Goal: Browse casually: Explore the website without a specific task or goal

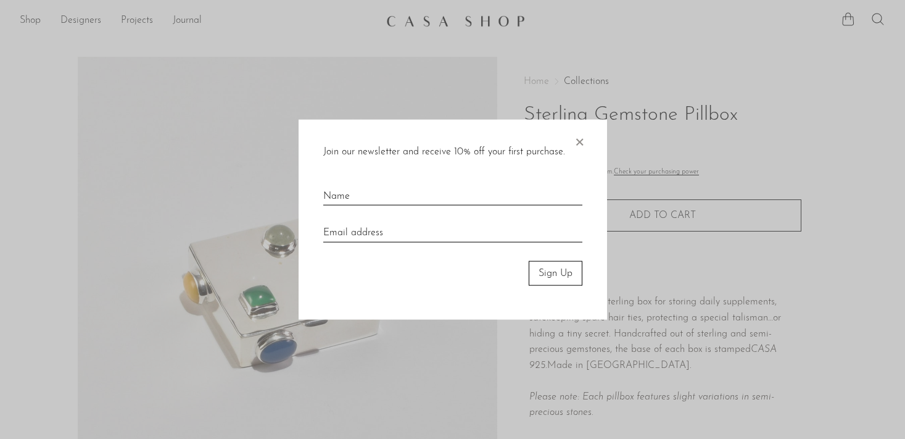
click at [579, 140] on span "×" at bounding box center [579, 138] width 12 height 39
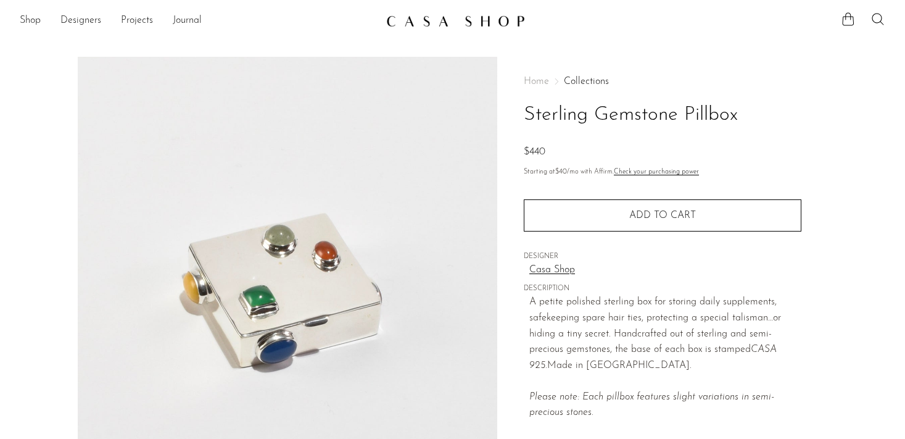
click at [444, 27] on link at bounding box center [452, 21] width 133 height 22
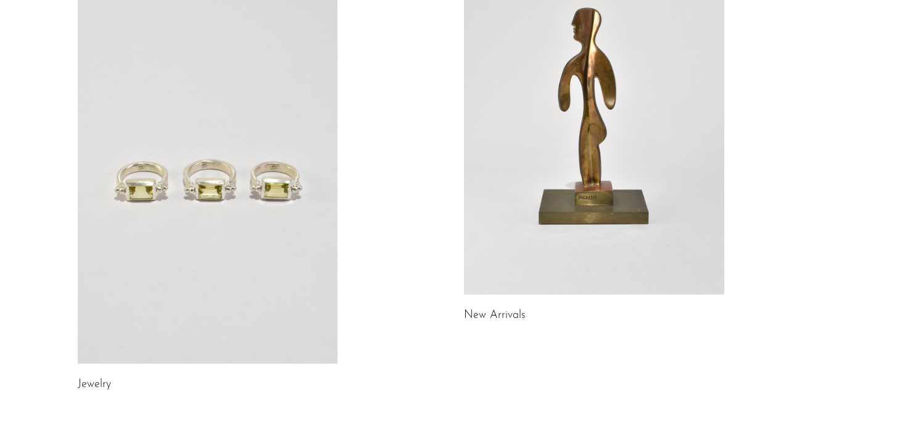
scroll to position [199, 0]
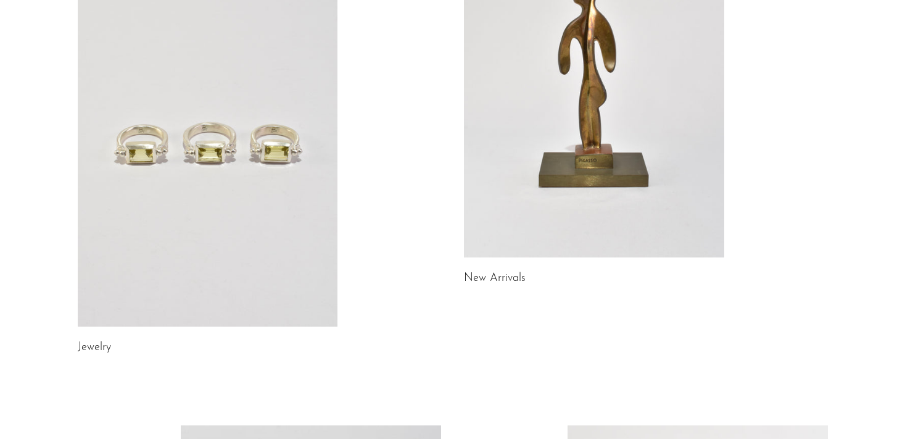
click at [257, 144] on link at bounding box center [208, 144] width 260 height 365
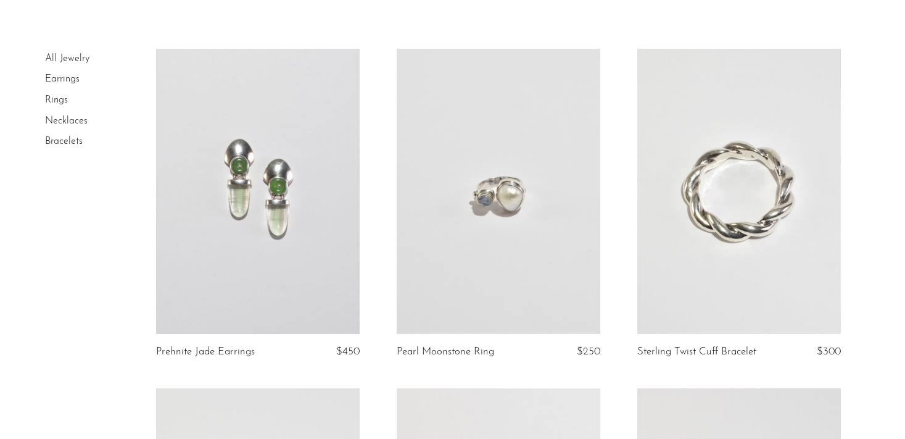
scroll to position [99, 0]
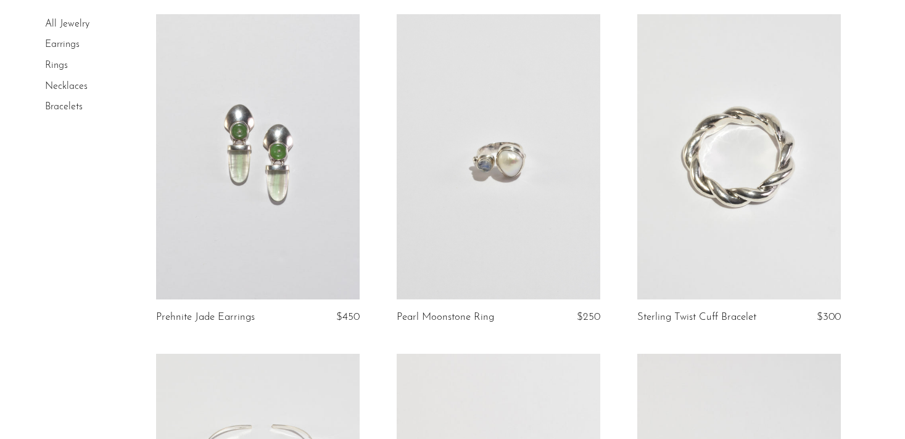
click at [494, 184] on link at bounding box center [499, 156] width 204 height 285
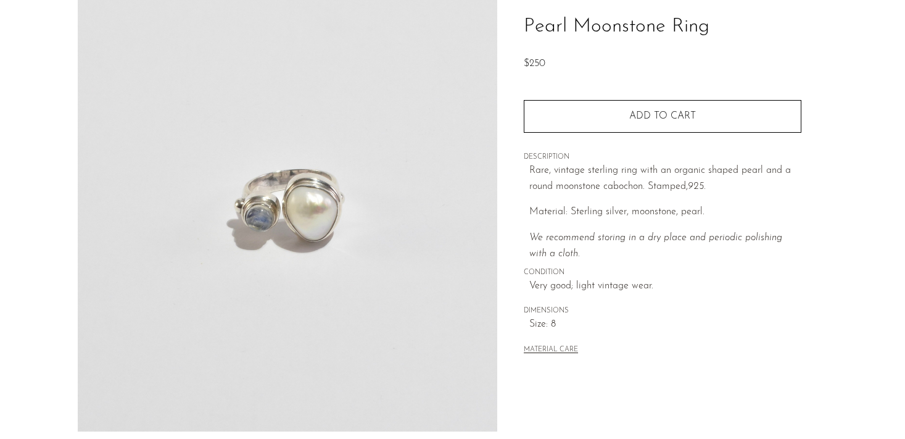
scroll to position [109, 0]
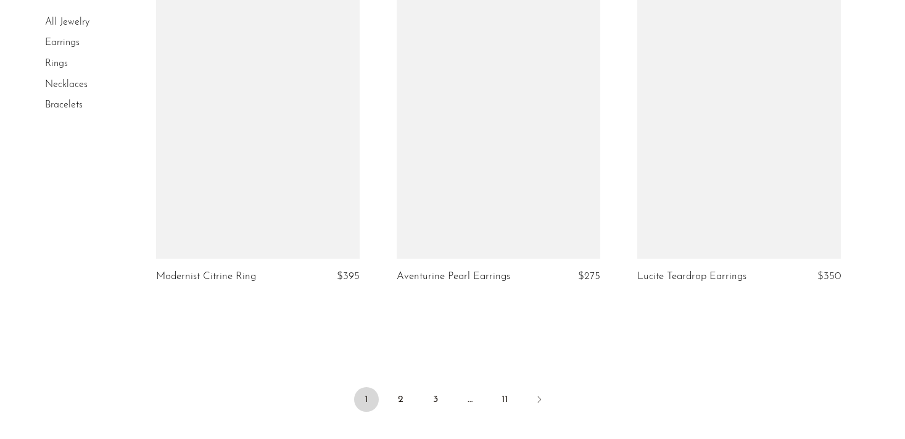
scroll to position [3941, 0]
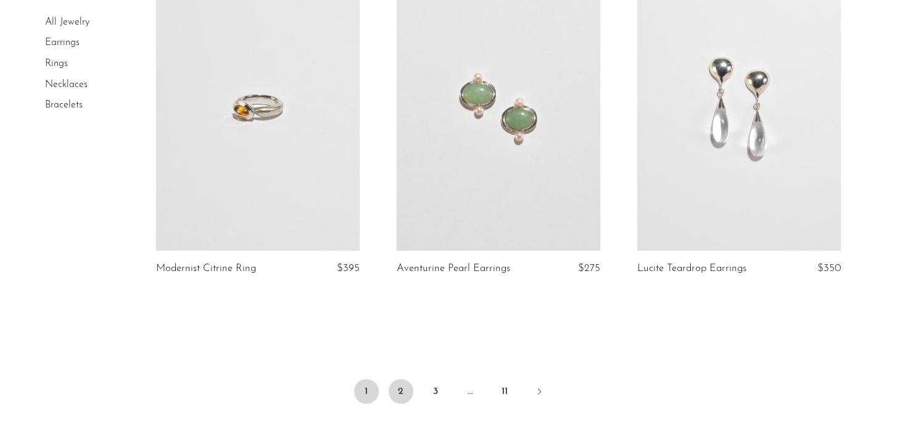
click at [403, 392] on link "2" at bounding box center [401, 391] width 25 height 25
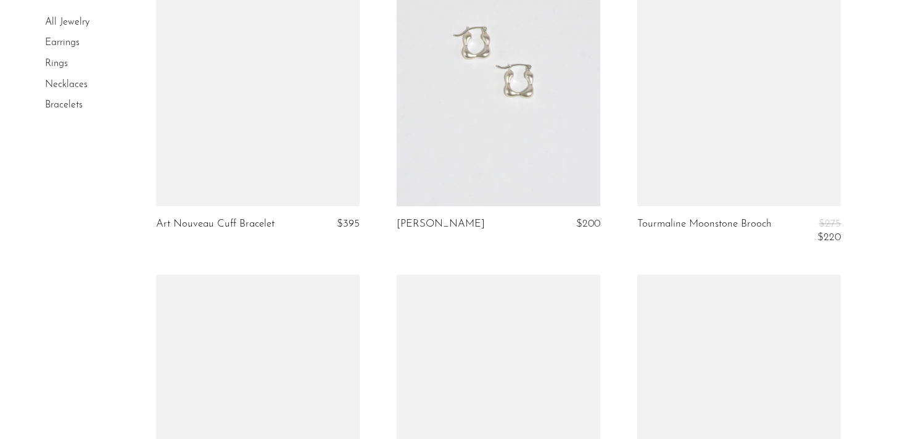
scroll to position [3257, 0]
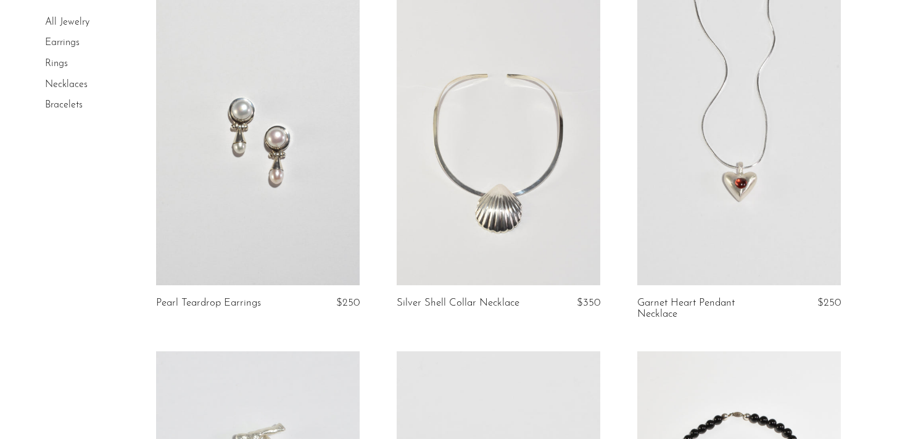
click at [65, 67] on link "Rings" at bounding box center [56, 64] width 23 height 10
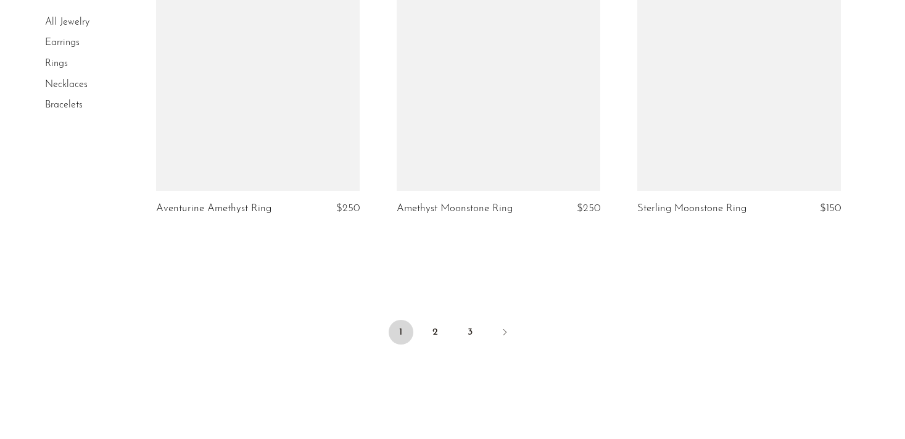
scroll to position [3992, 0]
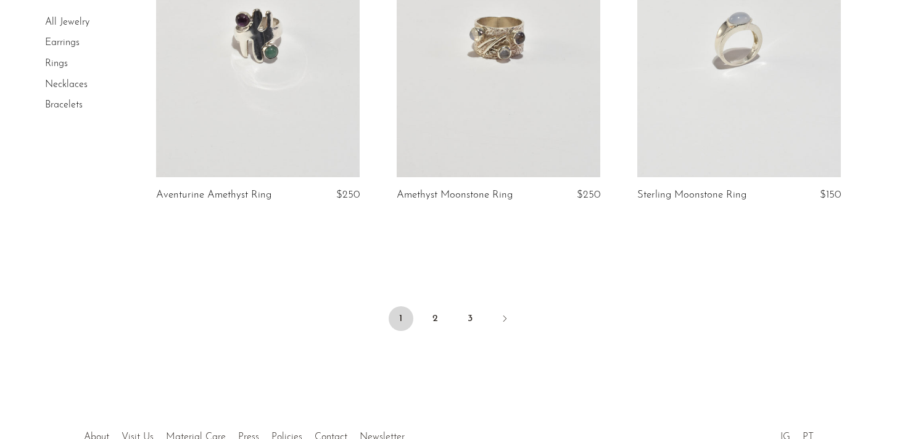
click at [519, 58] on link at bounding box center [499, 34] width 204 height 285
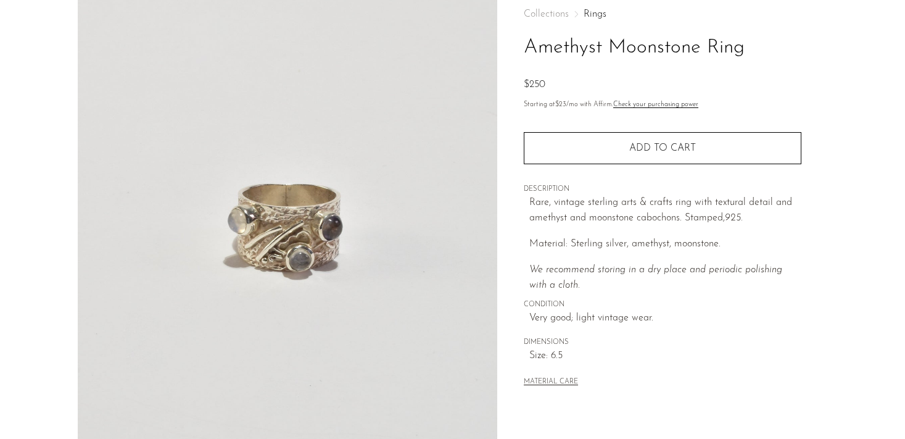
scroll to position [93, 0]
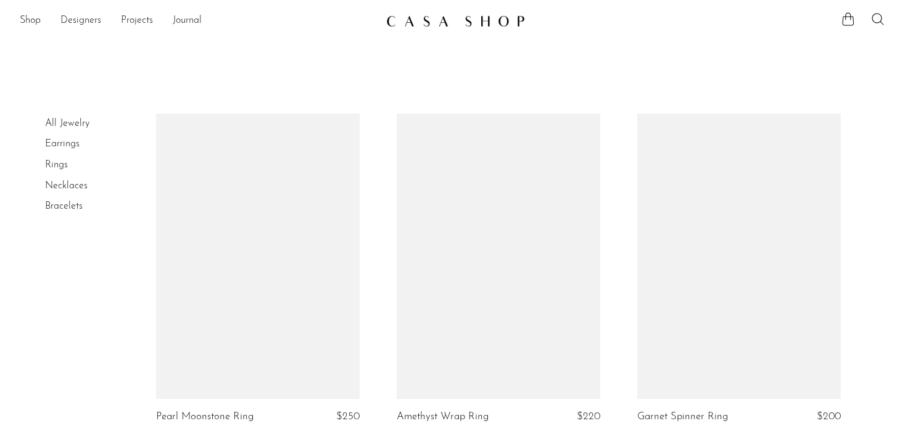
scroll to position [3992, 0]
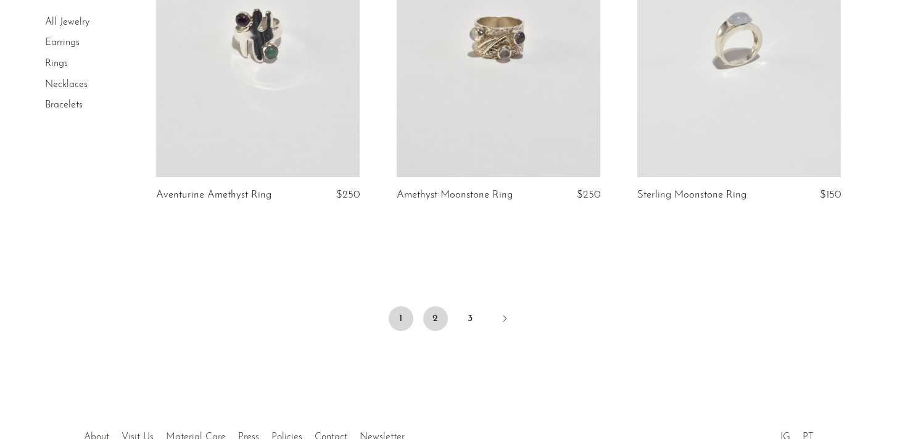
click at [444, 315] on link "2" at bounding box center [435, 318] width 25 height 25
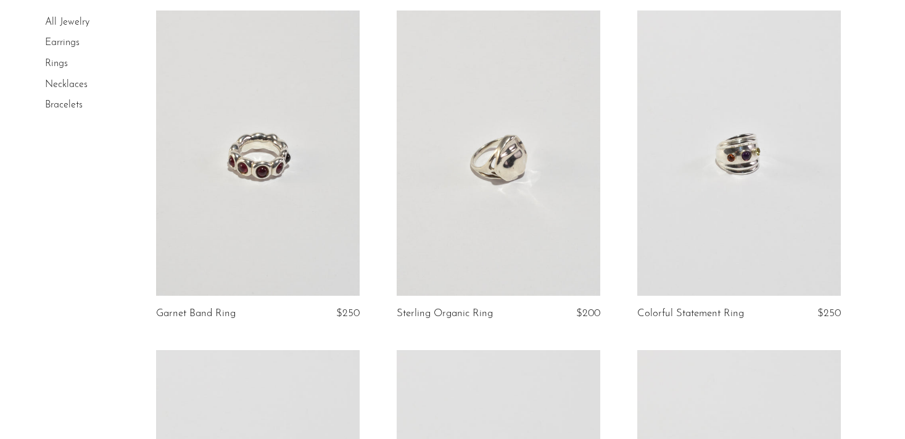
scroll to position [122, 0]
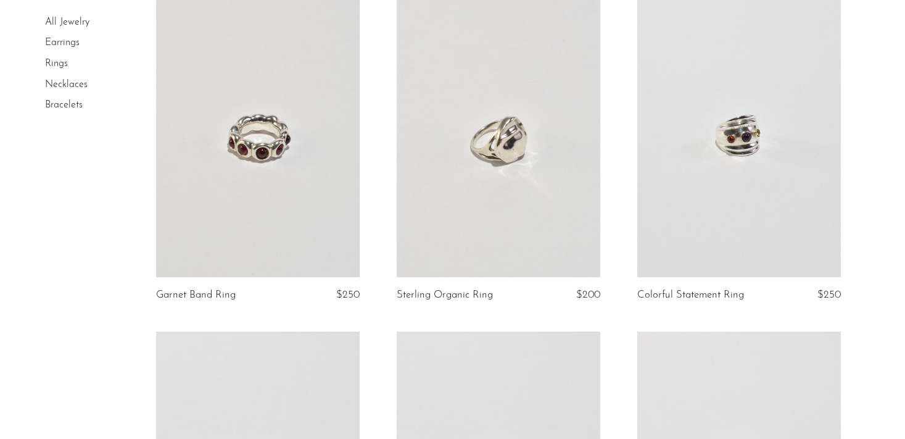
click at [304, 159] on link at bounding box center [258, 134] width 204 height 285
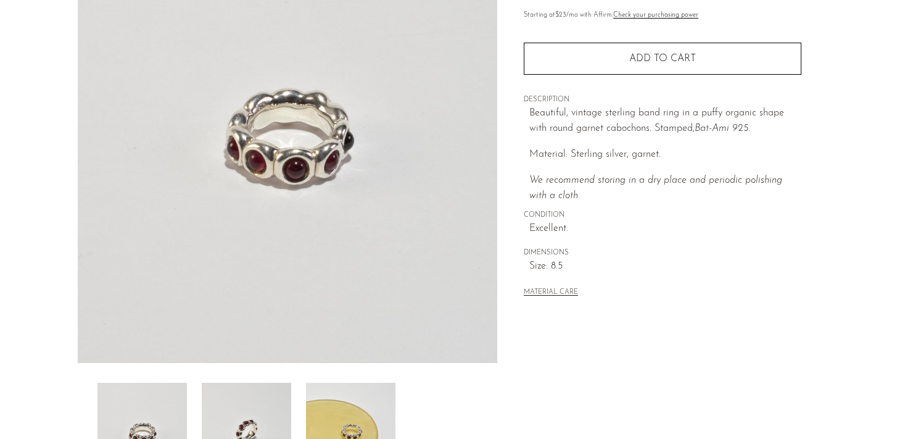
scroll to position [101, 0]
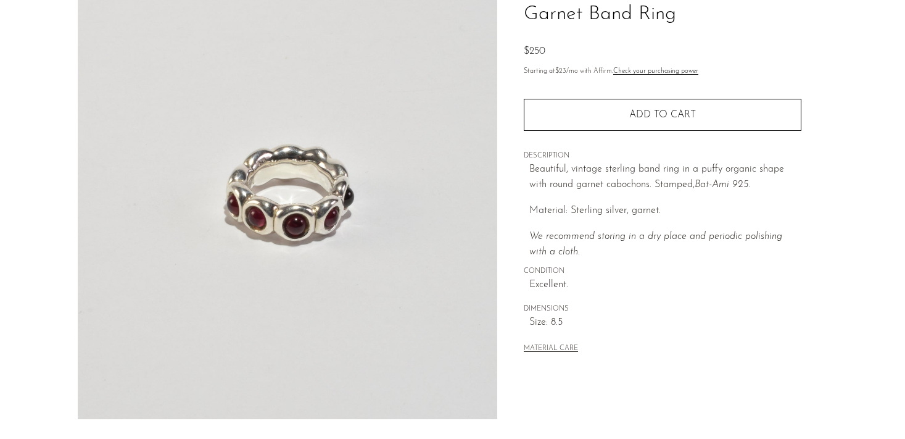
click at [336, 211] on img at bounding box center [288, 187] width 420 height 463
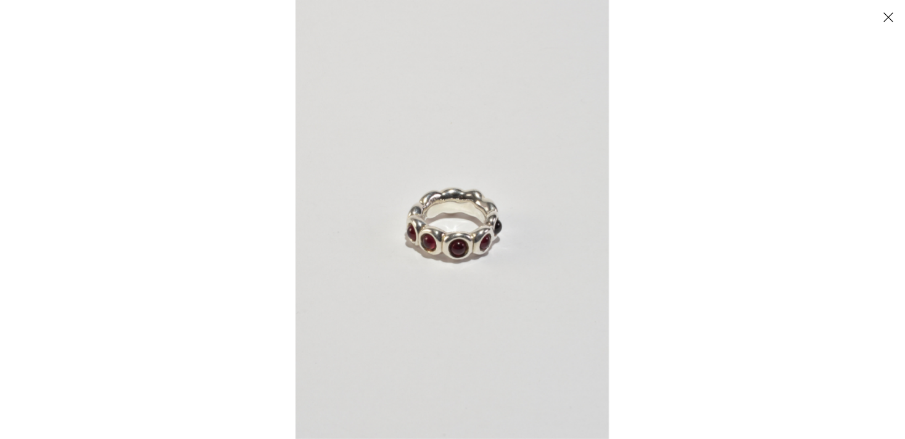
click at [655, 278] on div at bounding box center [748, 219] width 905 height 439
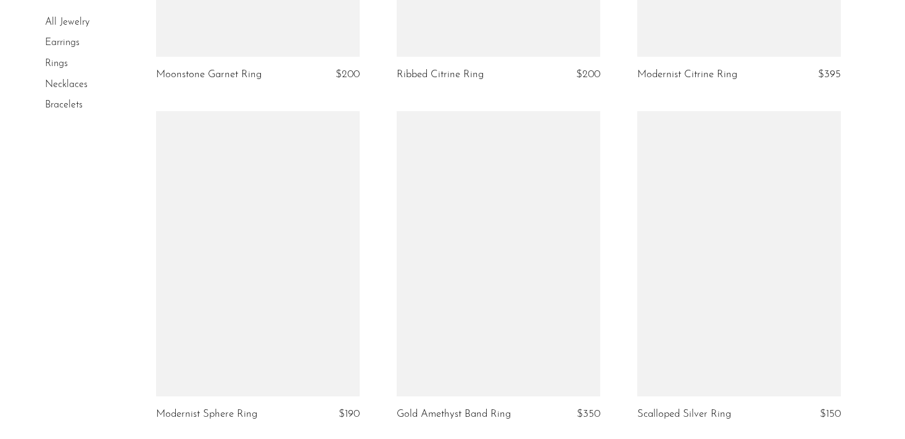
scroll to position [1721, 0]
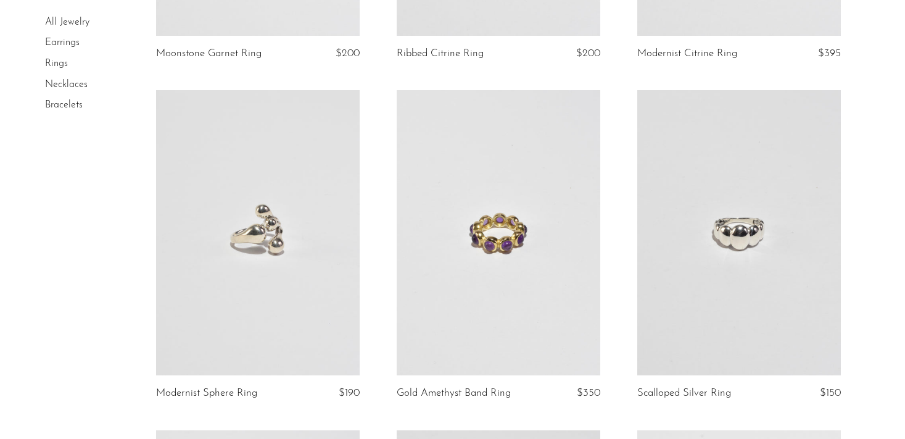
click at [547, 259] on link at bounding box center [499, 232] width 204 height 285
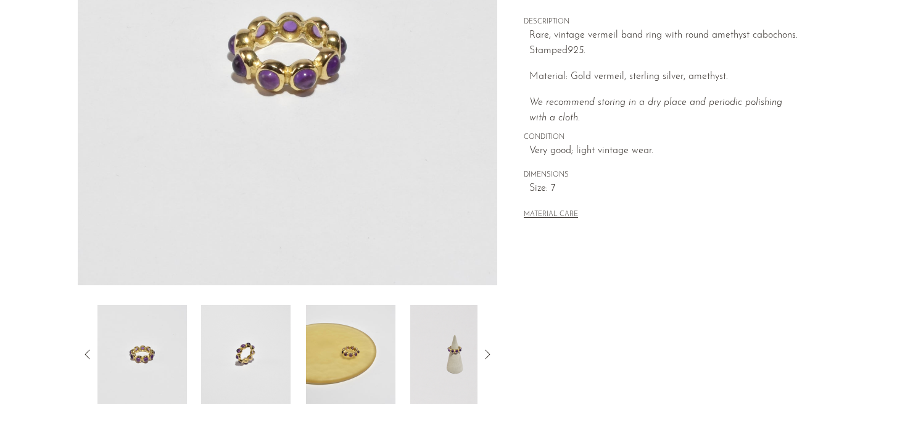
scroll to position [246, 0]
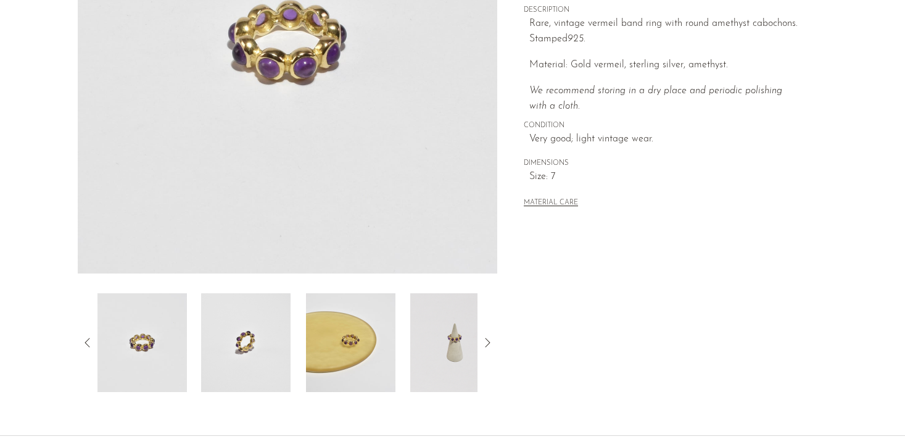
click at [443, 325] on img at bounding box center [454, 342] width 89 height 99
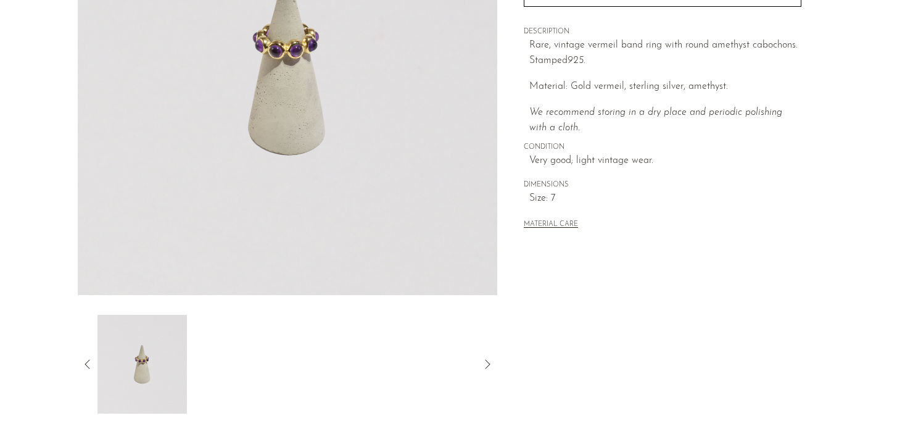
scroll to position [223, 0]
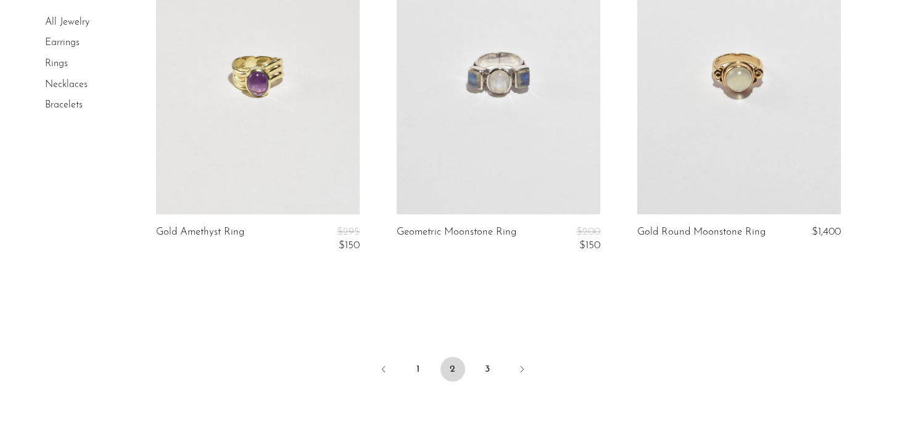
scroll to position [4121, 0]
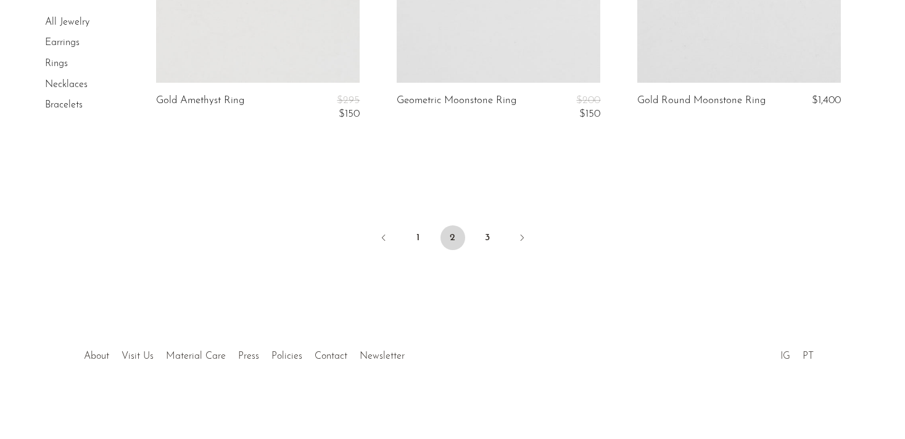
click at [784, 355] on link "IG" at bounding box center [785, 356] width 10 height 10
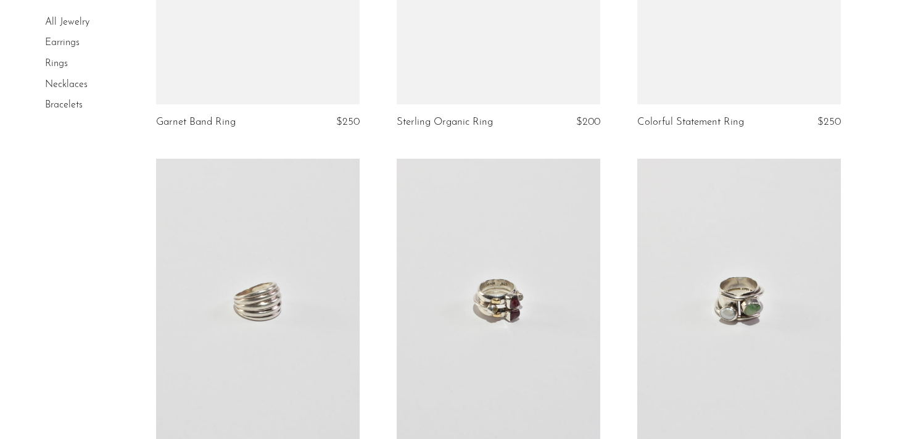
scroll to position [0, 0]
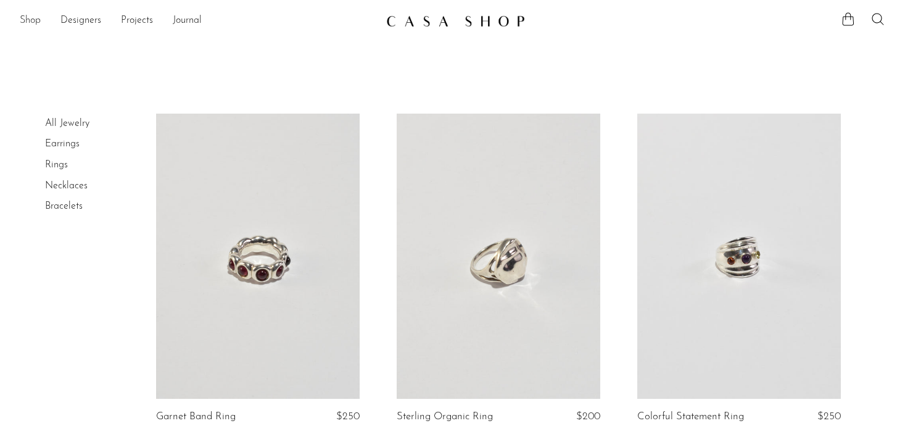
click at [33, 23] on link "Shop" at bounding box center [30, 21] width 21 height 16
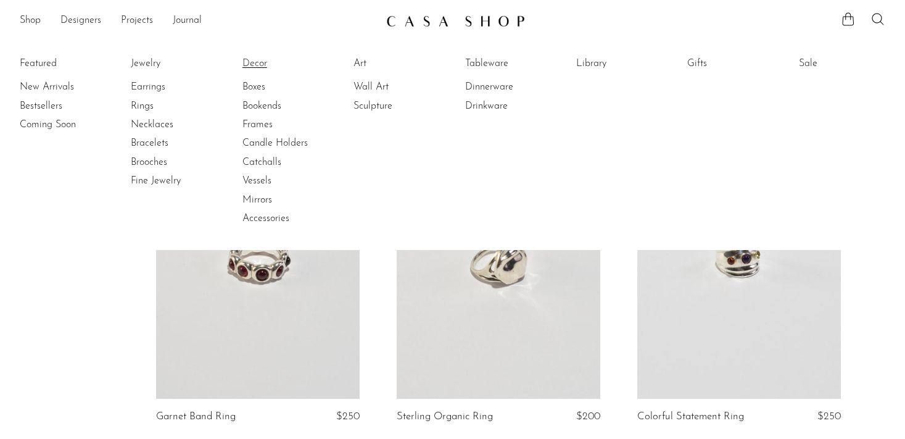
click at [257, 62] on link "Decor" at bounding box center [288, 64] width 93 height 14
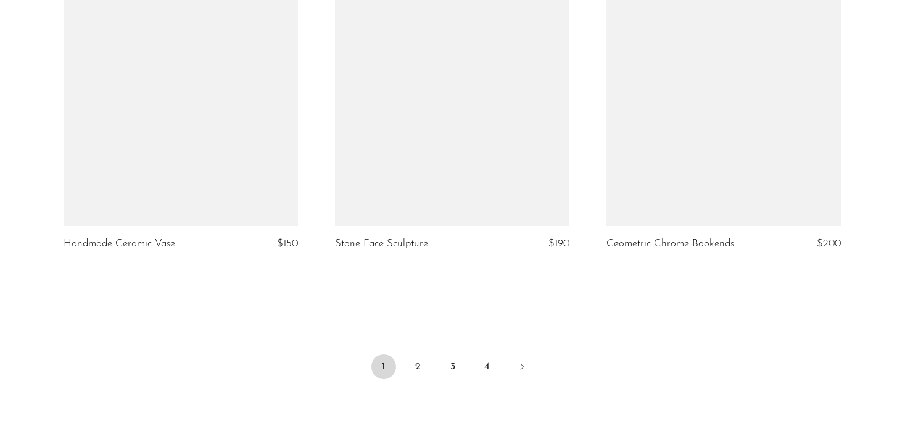
scroll to position [4579, 0]
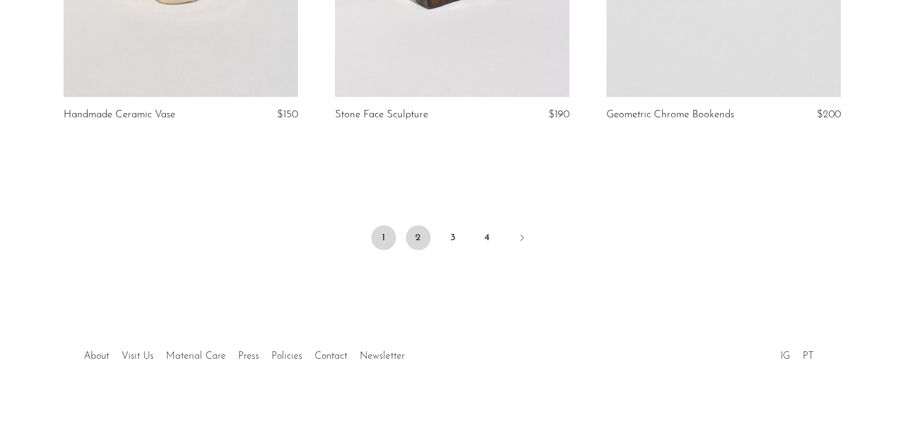
click at [416, 242] on link "2" at bounding box center [418, 237] width 25 height 25
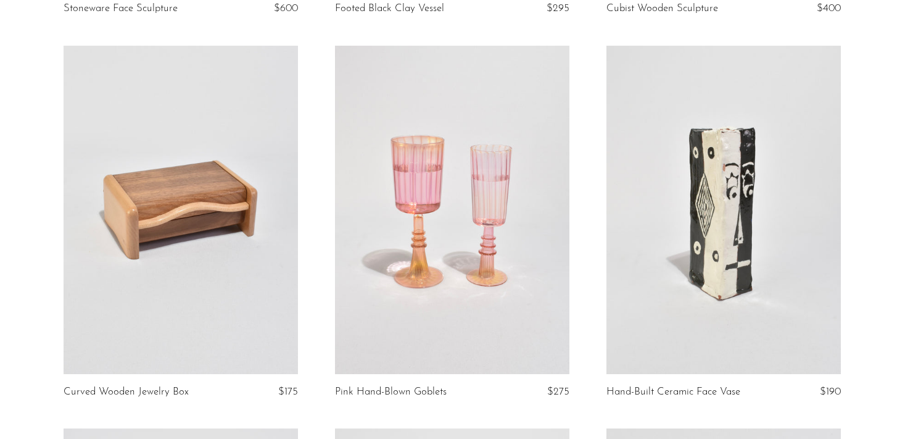
scroll to position [2399, 0]
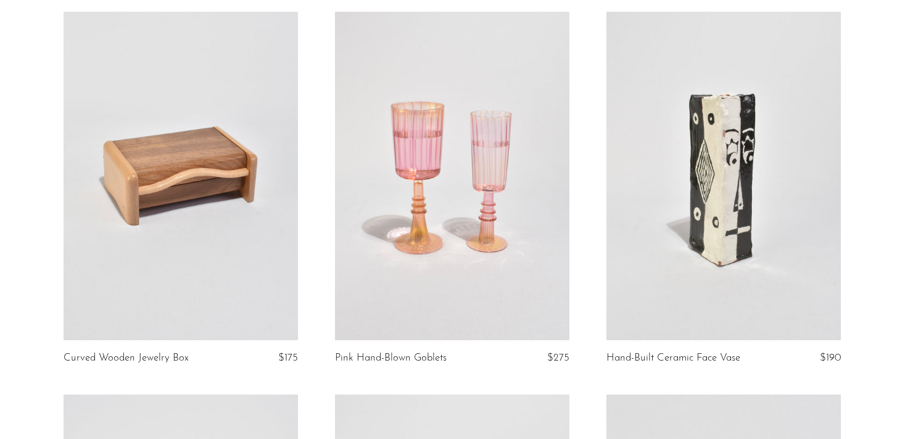
click at [225, 192] on link at bounding box center [181, 176] width 234 height 328
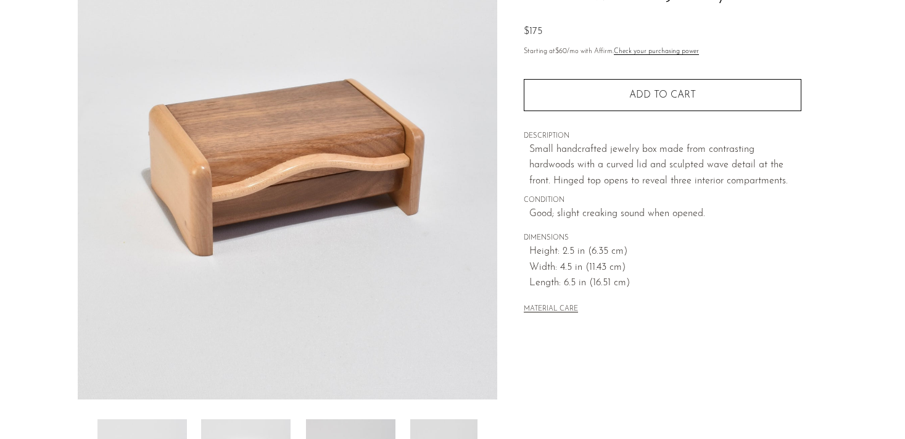
scroll to position [166, 0]
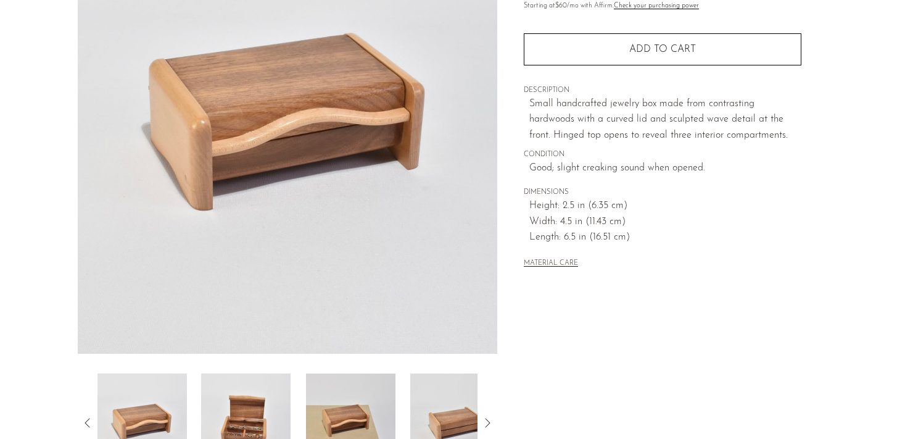
click at [268, 403] on img at bounding box center [245, 422] width 89 height 99
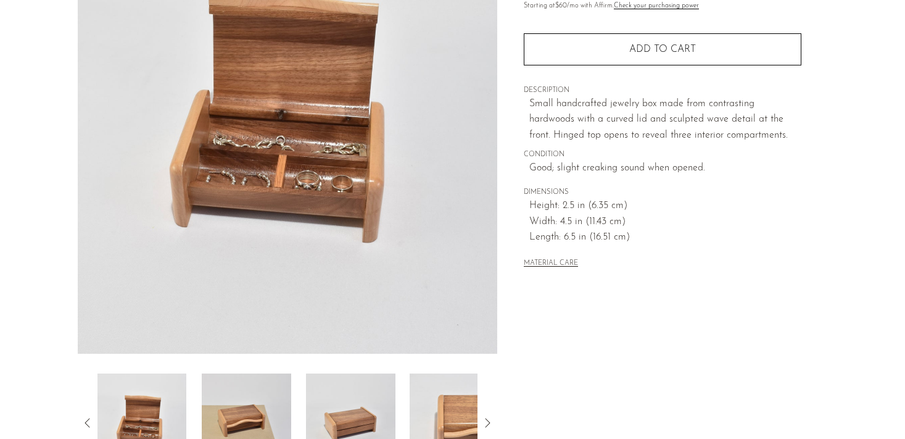
click at [84, 424] on icon at bounding box center [87, 422] width 15 height 15
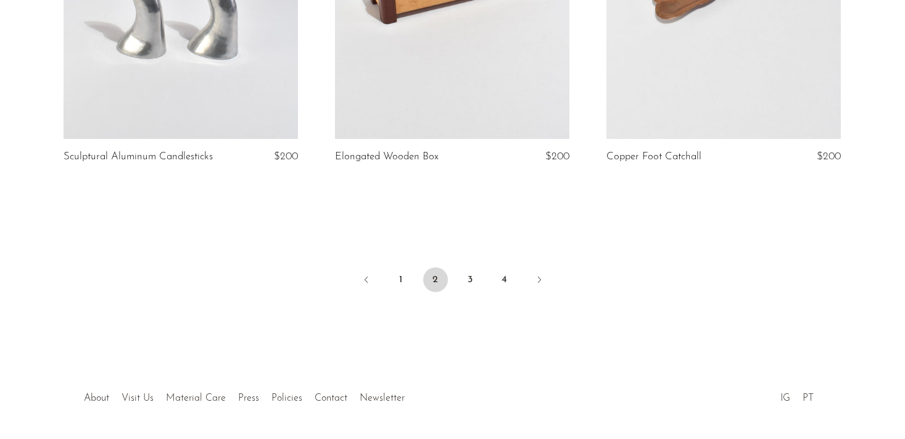
scroll to position [4556, 0]
